Goal: Find specific page/section: Find specific page/section

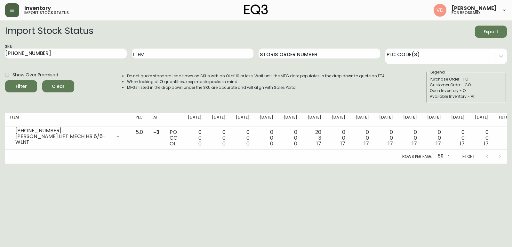
click at [16, 12] on button "button" at bounding box center [12, 10] width 14 height 14
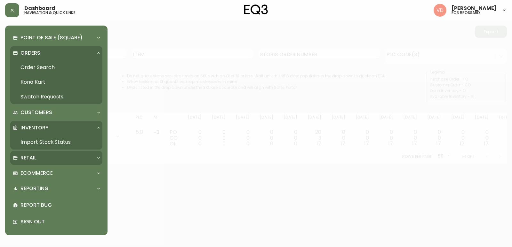
drag, startPoint x: 37, startPoint y: 160, endPoint x: 39, endPoint y: 164, distance: 4.6
click at [37, 160] on div "Retail" at bounding box center [53, 158] width 81 height 7
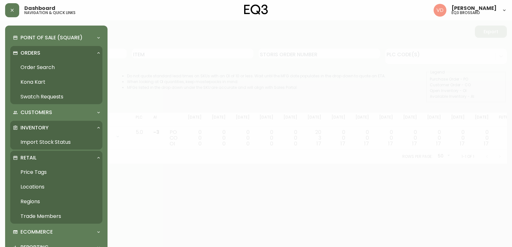
click at [47, 212] on link "Trade Members" at bounding box center [56, 216] width 92 height 15
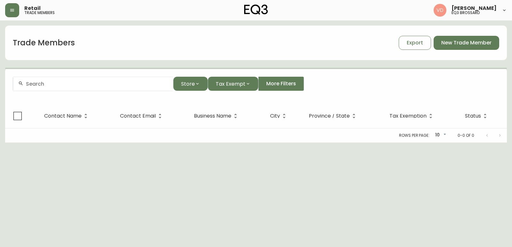
click at [85, 85] on input "text" at bounding box center [97, 84] width 142 height 6
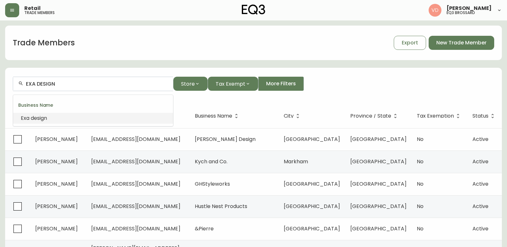
click at [45, 123] on li "Exa design" at bounding box center [93, 118] width 160 height 11
type input "Exa design"
